Goal: Task Accomplishment & Management: Manage account settings

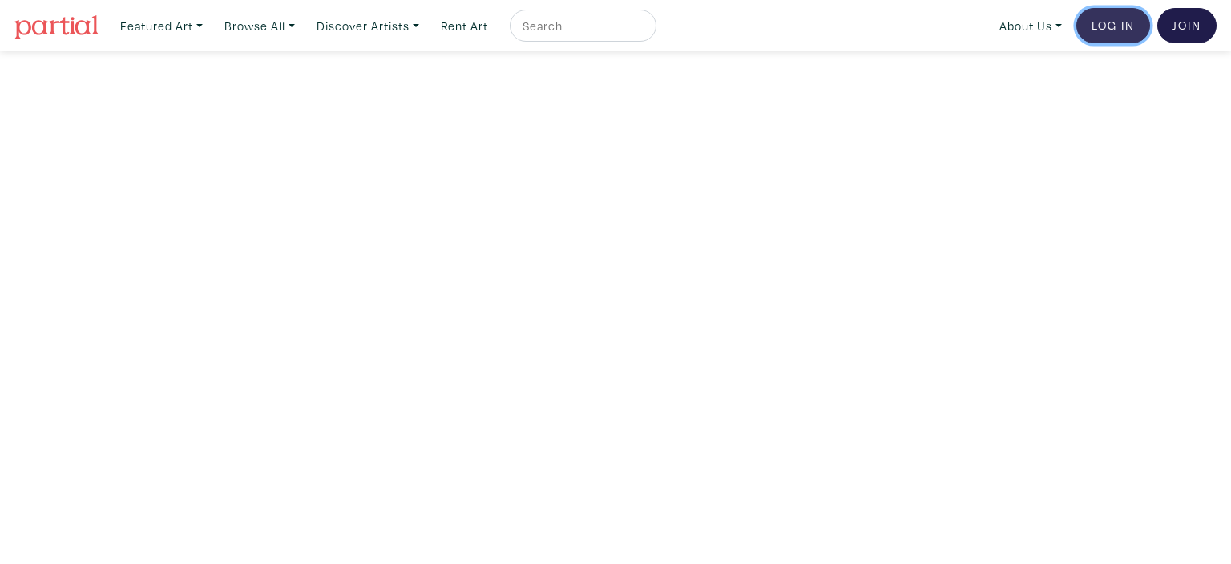
click at [1122, 29] on link "Log In" at bounding box center [1114, 25] width 74 height 35
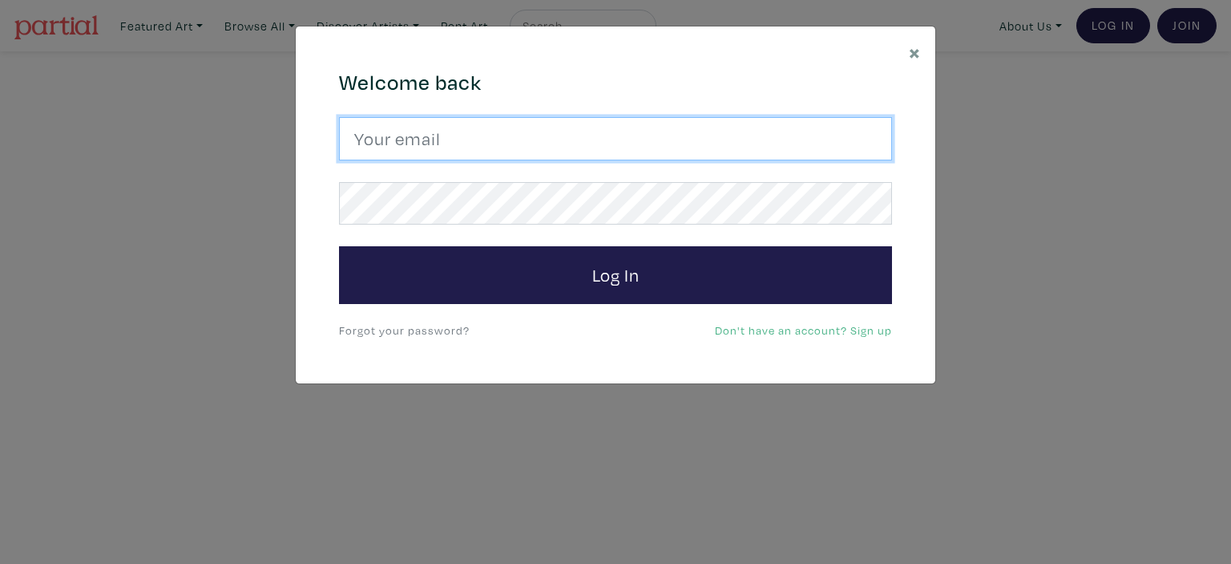
type input "[EMAIL_ADDRESS][DOMAIN_NAME]"
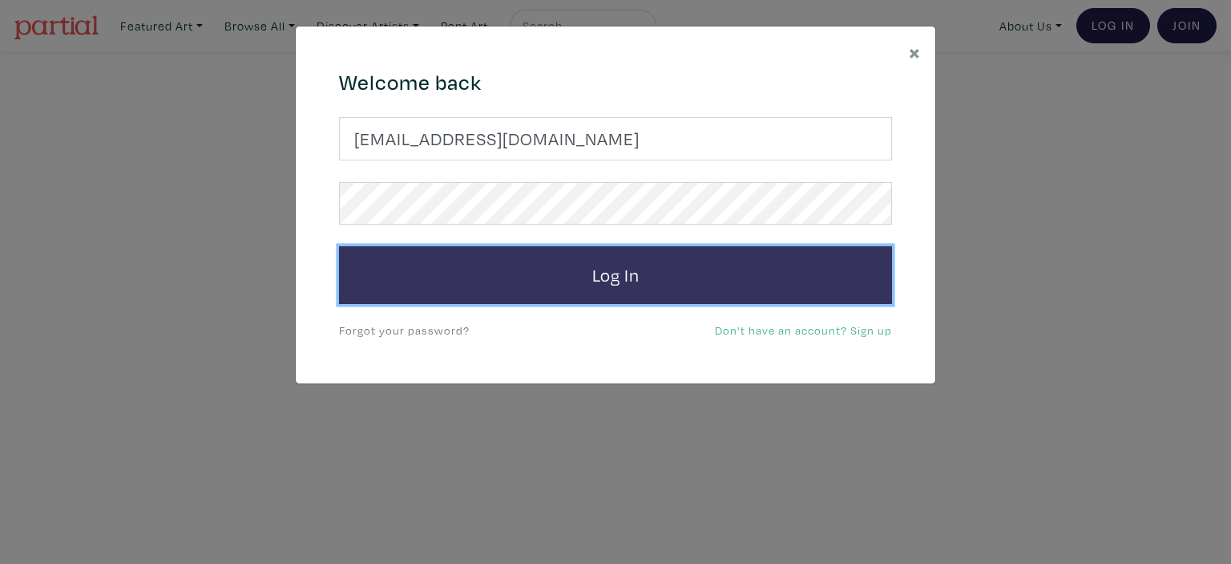
click at [711, 282] on button "Log In" at bounding box center [615, 275] width 553 height 58
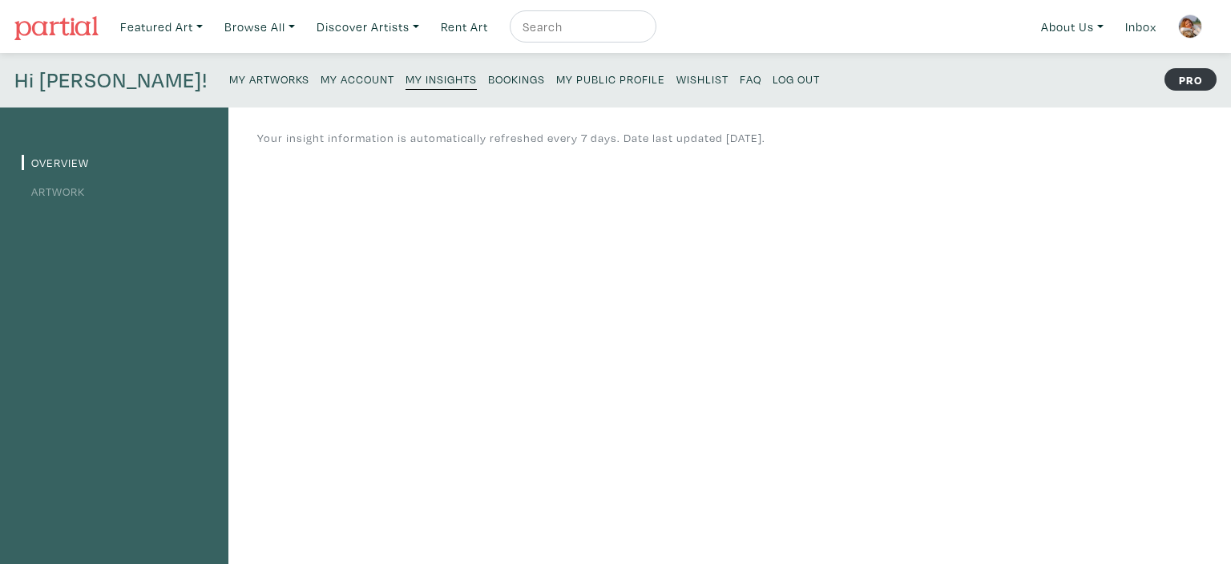
click at [229, 79] on small "My Artworks" at bounding box center [269, 78] width 80 height 15
